Goal: Information Seeking & Learning: Check status

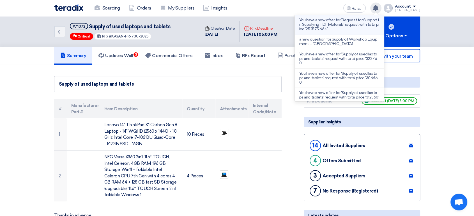
click at [363, 30] on p "You have a new offer for 'Request for Support in Supplying HDF Materials' reque…" at bounding box center [339, 24] width 80 height 13
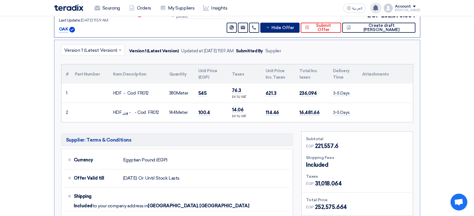
scroll to position [122, 0]
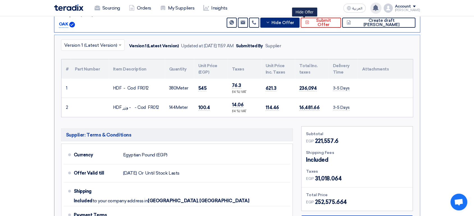
click at [294, 22] on span "Hide Offer" at bounding box center [282, 23] width 23 height 4
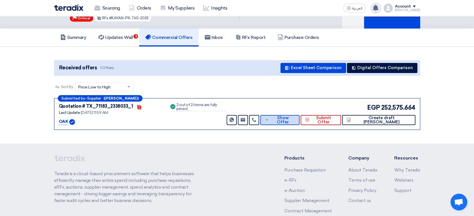
scroll to position [16, 0]
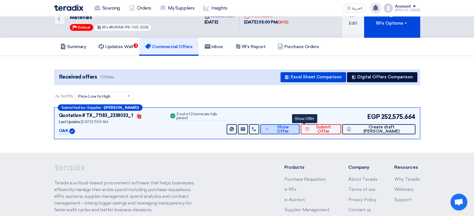
click at [299, 131] on button "Show Offer" at bounding box center [279, 129] width 39 height 10
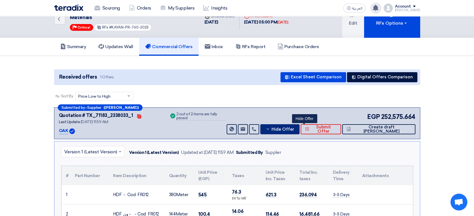
click at [270, 128] on icon at bounding box center [267, 129] width 4 height 4
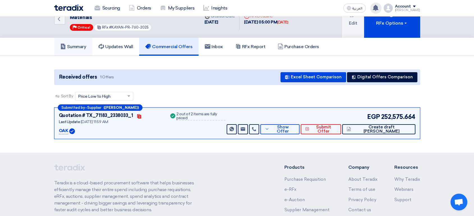
click at [63, 42] on link "Summary" at bounding box center [73, 47] width 38 height 18
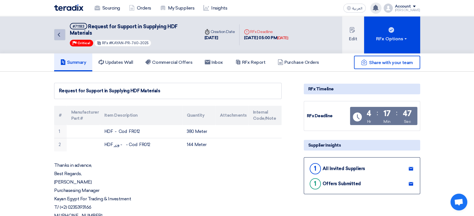
click at [56, 34] on icon "Back" at bounding box center [59, 34] width 7 height 7
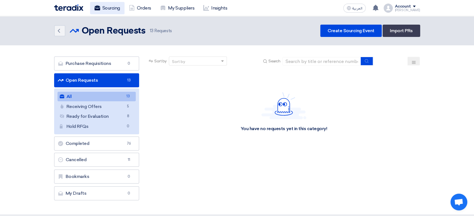
click at [109, 10] on link "Sourcing" at bounding box center [107, 8] width 34 height 12
click at [106, 8] on link "Sourcing" at bounding box center [107, 8] width 34 height 12
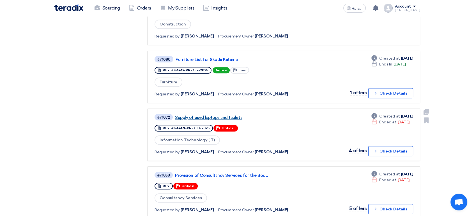
scroll to position [311, 0]
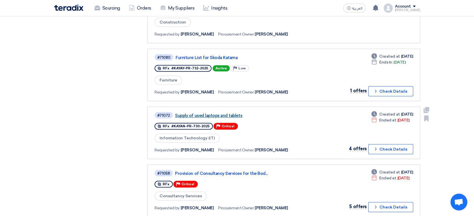
click at [198, 114] on link "Supply of used laptops and tablets" at bounding box center [245, 115] width 140 height 5
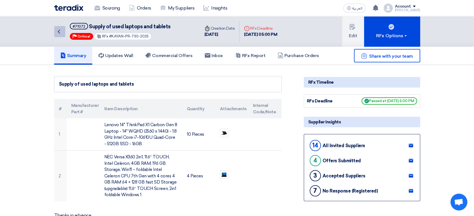
click at [63, 31] on link "Back" at bounding box center [59, 31] width 11 height 11
